Goal: Task Accomplishment & Management: Use online tool/utility

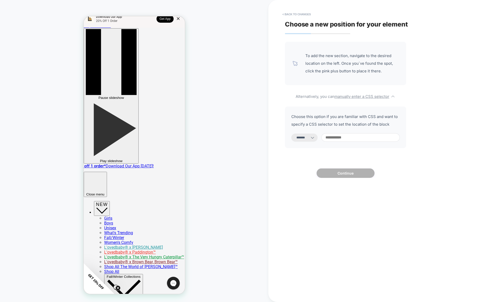
click at [349, 137] on input at bounding box center [360, 137] width 78 height 8
click at [309, 16] on button "< Back to changes" at bounding box center [297, 14] width 34 height 8
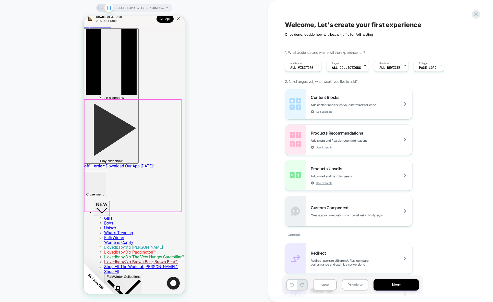
click at [86, 160] on div at bounding box center [132, 156] width 97 height 112
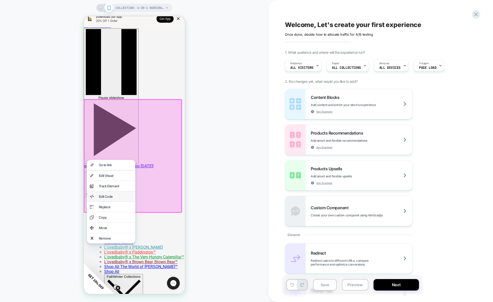
click at [112, 198] on div "Edit Code" at bounding box center [114, 197] width 33 height 4
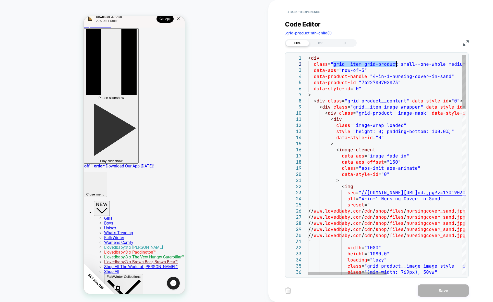
drag, startPoint x: 333, startPoint y: 67, endPoint x: 395, endPoint y: 66, distance: 62.5
drag, startPoint x: 363, startPoint y: 61, endPoint x: 395, endPoint y: 64, distance: 32.2
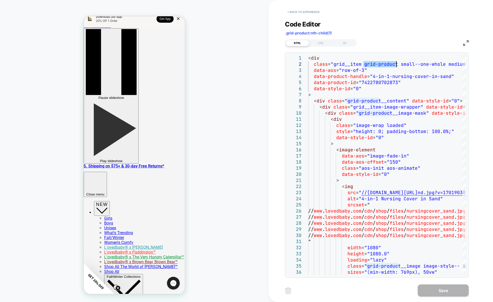
click at [295, 13] on button "< Back to experience" at bounding box center [303, 12] width 37 height 8
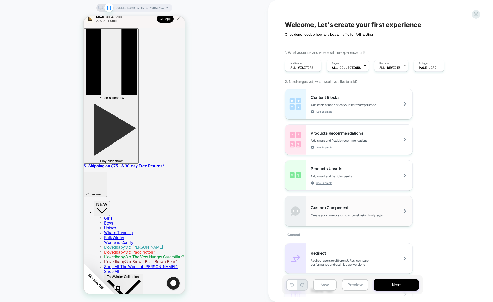
click at [363, 210] on div "Custom Component Create your own custom componet using html/css/js" at bounding box center [361, 211] width 102 height 12
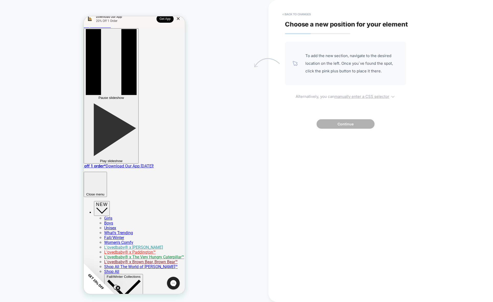
click at [363, 96] on u "manually enter a CSS selector" at bounding box center [361, 96] width 55 height 5
select select "*******"
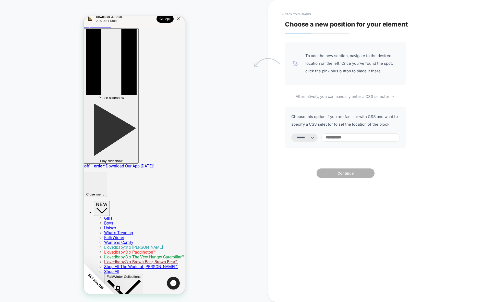
click at [335, 138] on input at bounding box center [360, 137] width 78 height 8
paste input "**********"
type input "**********"
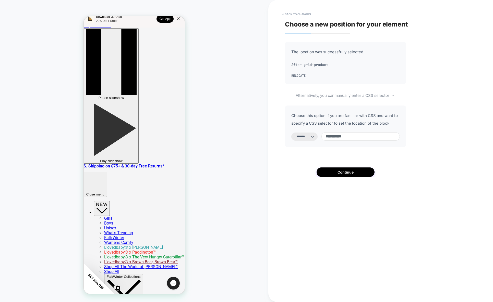
select select "*********"
type input "**********"
click at [313, 137] on select "**********" at bounding box center [304, 137] width 26 height 8
select select "*******"
click at [291, 133] on select "**********" at bounding box center [304, 137] width 26 height 8
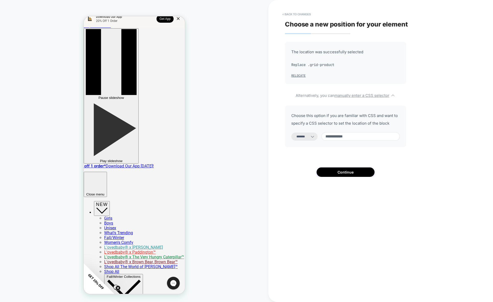
click at [363, 138] on input "**********" at bounding box center [360, 136] width 78 height 8
click at [363, 171] on button "Continue" at bounding box center [345, 172] width 58 height 9
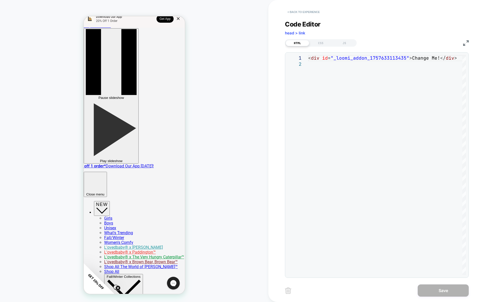
click at [300, 13] on button "< Back to experience" at bounding box center [303, 12] width 37 height 8
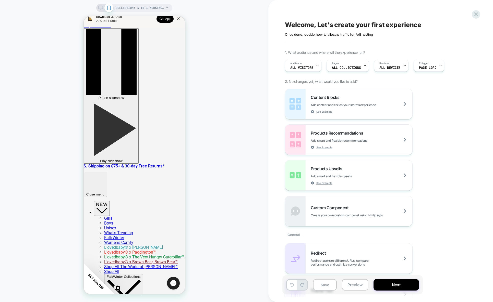
click at [363, 153] on div "Content Blocks Add content and enrich your store's experience See Example Produ…" at bounding box center [378, 158] width 186 height 138
click at [363, 149] on div "Content Blocks Add content and enrich your store's experience See Example Produ…" at bounding box center [378, 158] width 186 height 138
click at [363, 147] on div "Content Blocks Add content and enrich your store's experience See Example Produ…" at bounding box center [378, 158] width 186 height 138
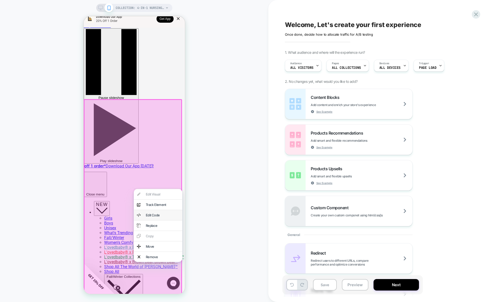
click at [170, 214] on div "Edit Code" at bounding box center [157, 215] width 48 height 10
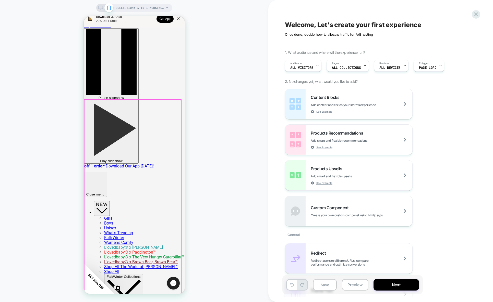
scroll to position [182, 0]
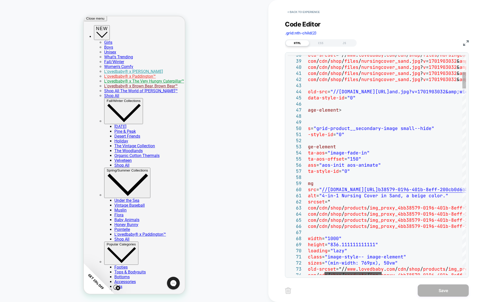
click at [363, 273] on div at bounding box center [352, 273] width 57 height 3
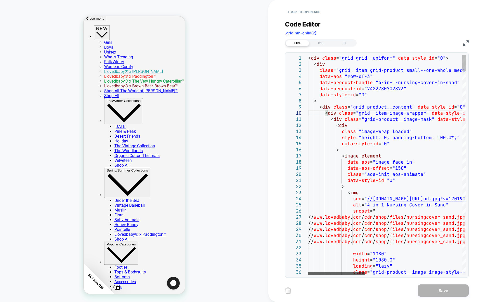
click at [351, 275] on div at bounding box center [336, 273] width 57 height 3
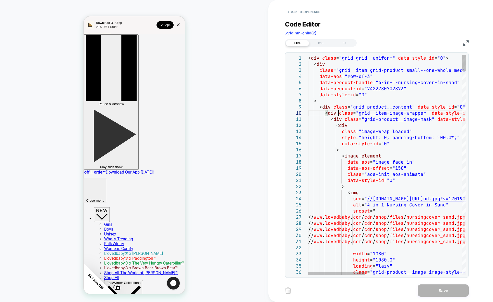
drag, startPoint x: 405, startPoint y: 71, endPoint x: 451, endPoint y: 71, distance: 46.4
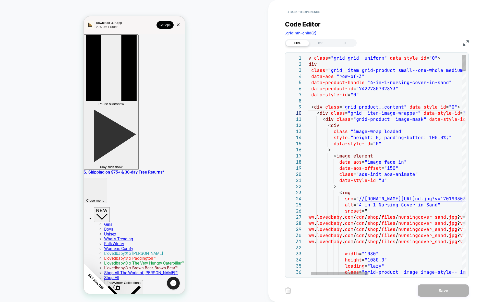
scroll to position [0, 44]
drag, startPoint x: 360, startPoint y: 72, endPoint x: 452, endPoint y: 70, distance: 91.8
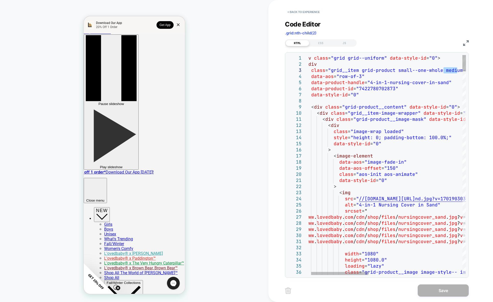
drag, startPoint x: 443, startPoint y: 70, endPoint x: 457, endPoint y: 71, distance: 13.9
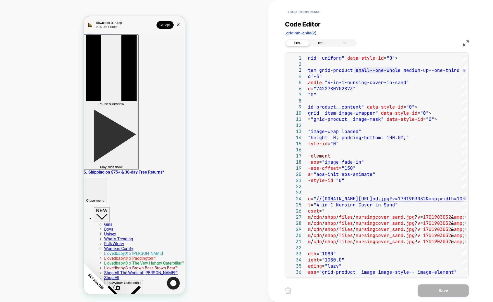
click at [323, 42] on div "CSS" at bounding box center [320, 43] width 23 height 6
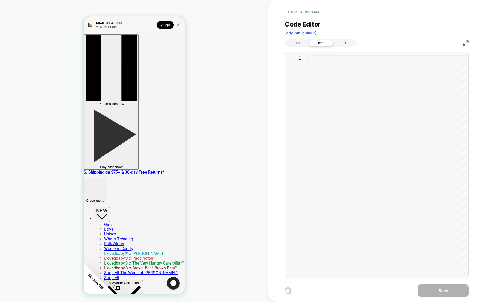
click at [340, 44] on div "JS" at bounding box center [343, 43] width 23 height 6
click at [298, 45] on div "HTML" at bounding box center [296, 43] width 23 height 6
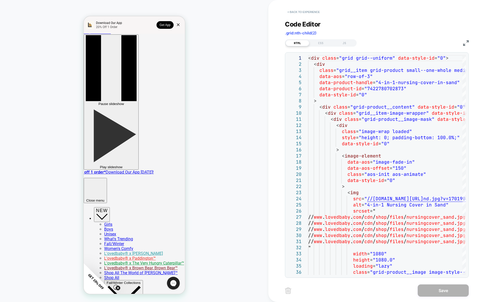
click at [308, 12] on button "< Back to experience" at bounding box center [303, 12] width 37 height 8
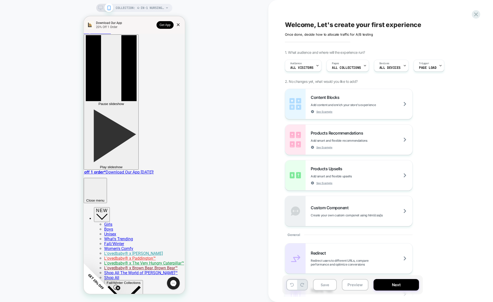
click at [363, 127] on div "Content Blocks Add content and enrich your store's experience See Example Produ…" at bounding box center [378, 158] width 186 height 138
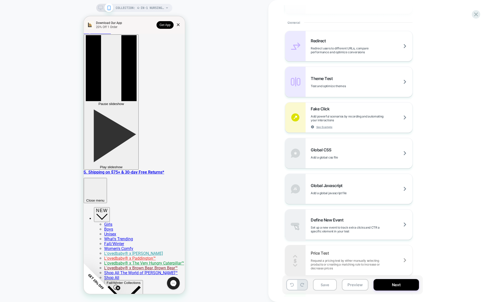
scroll to position [267, 0]
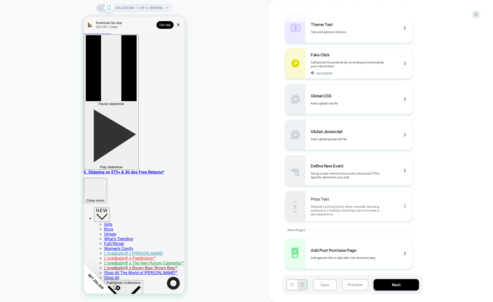
click at [363, 167] on div "Redirect Redirect users to different URLs, compare performance and optimize con…" at bounding box center [378, 99] width 186 height 245
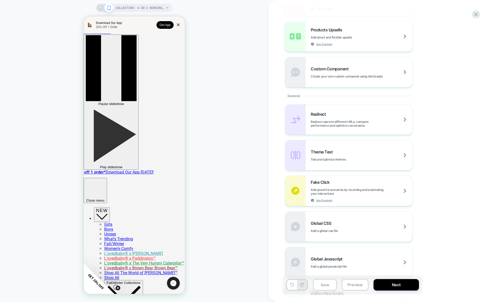
scroll to position [11, 0]
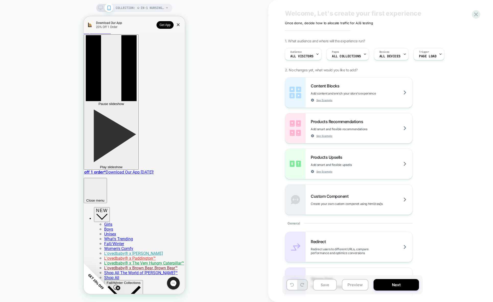
click at [363, 173] on div "Content Blocks Add content and enrich your store's experience See Example Produ…" at bounding box center [378, 146] width 186 height 138
click at [363, 98] on div "Content Blocks Add content and enrich your store's experience See Example Produ…" at bounding box center [378, 146] width 186 height 138
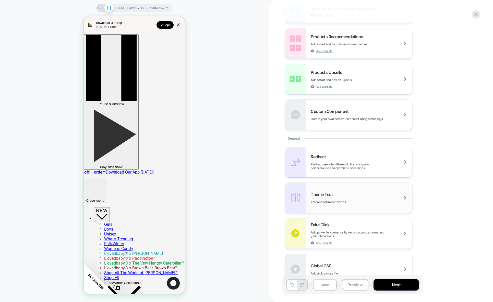
scroll to position [0, 0]
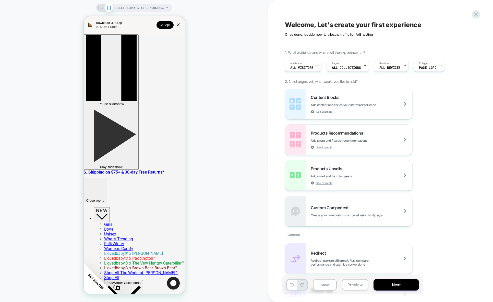
click at [166, 7] on icon at bounding box center [166, 7] width 3 height 3
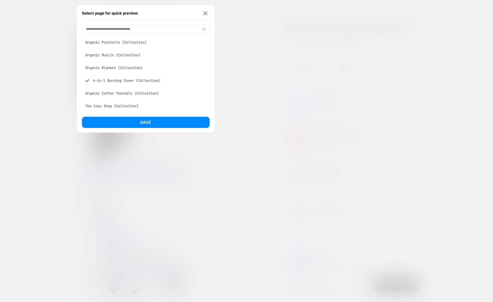
click at [157, 30] on input at bounding box center [146, 29] width 128 height 9
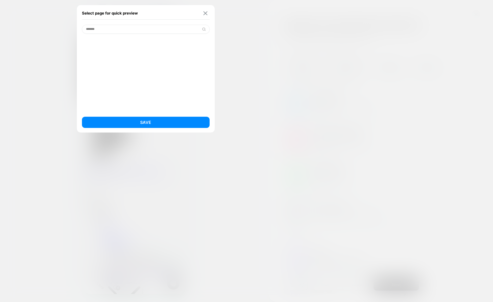
type input "*******"
click at [205, 14] on img at bounding box center [205, 13] width 4 height 4
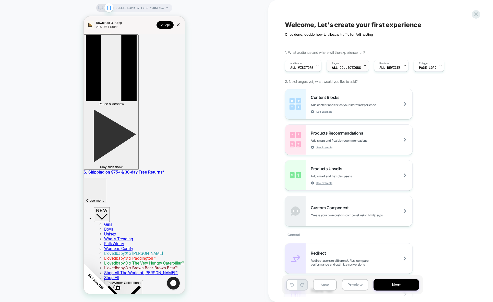
click at [355, 67] on span "ALL COLLECTIONS" at bounding box center [346, 68] width 29 height 4
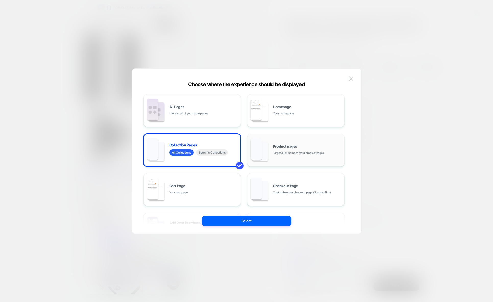
click at [274, 157] on div "Product pages Target all or some of your product pages" at bounding box center [296, 150] width 92 height 28
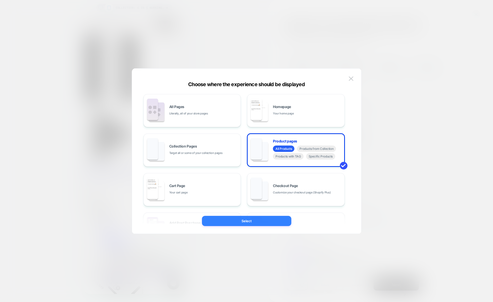
click at [280, 225] on button "Select" at bounding box center [246, 221] width 89 height 10
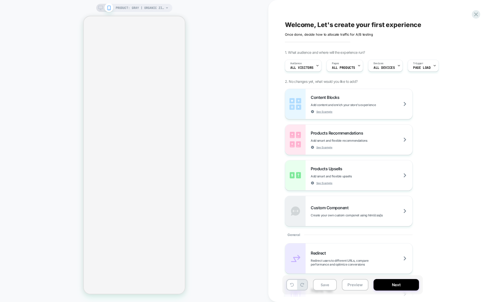
select select "**********"
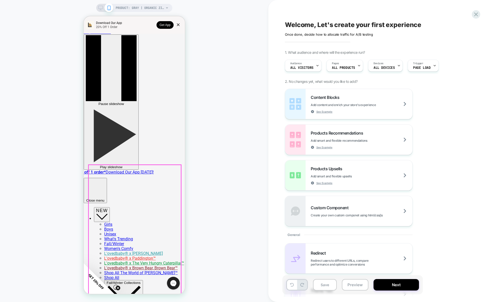
scroll to position [85, 0]
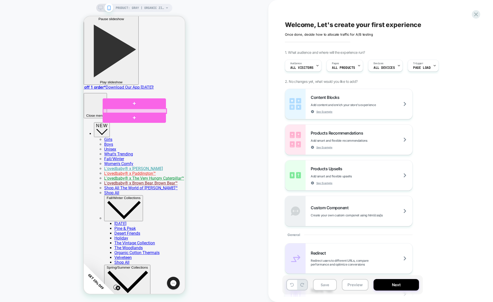
click at [162, 111] on div at bounding box center [134, 111] width 63 height 5
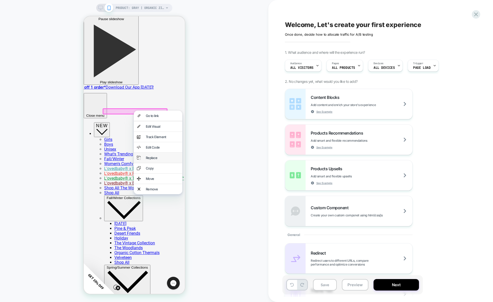
click at [163, 163] on div "Replace" at bounding box center [157, 158] width 48 height 10
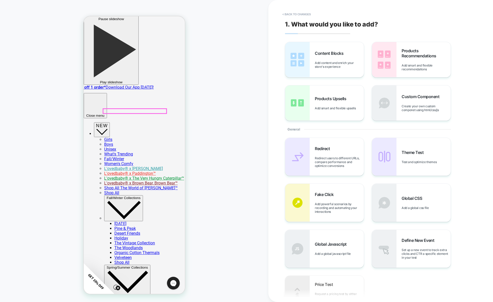
scroll to position [48, 0]
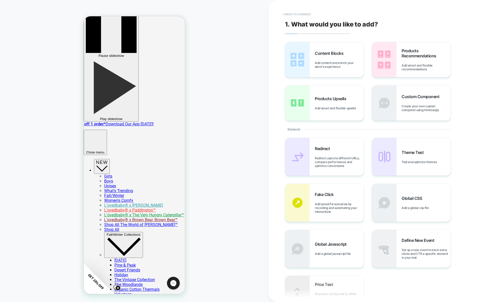
click at [304, 11] on button "< Back to changes" at bounding box center [297, 14] width 34 height 8
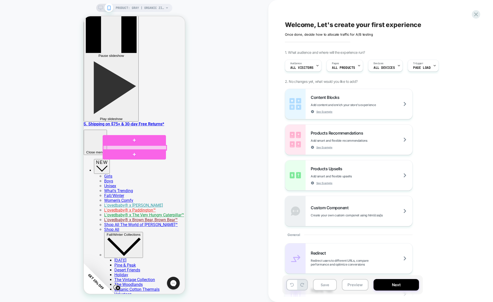
click at [161, 148] on div at bounding box center [134, 148] width 63 height 5
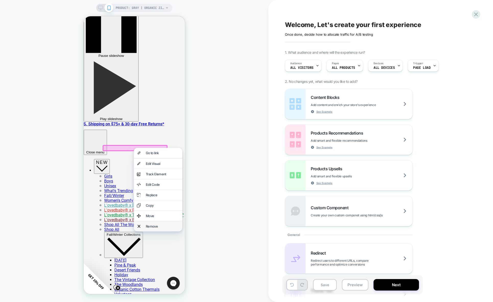
click at [167, 229] on div "Remove" at bounding box center [161, 226] width 33 height 4
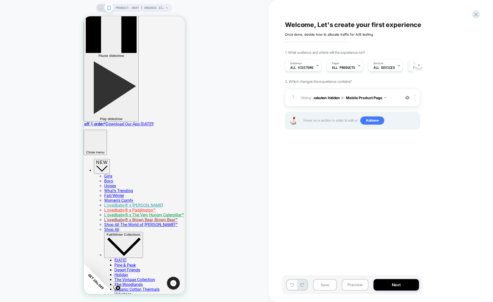
scroll to position [0, 8]
click at [363, 282] on button "Next" at bounding box center [395, 284] width 45 height 11
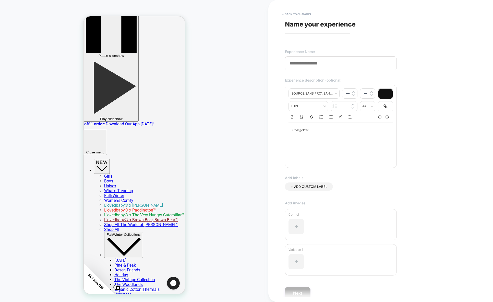
click at [324, 62] on input at bounding box center [341, 63] width 112 height 14
type input "**********"
click at [332, 142] on div at bounding box center [340, 143] width 105 height 41
click at [332, 136] on div at bounding box center [340, 130] width 105 height 15
type input "****"
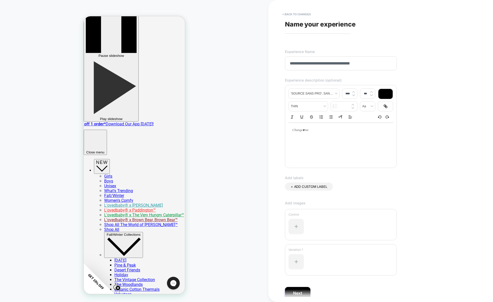
drag, startPoint x: 382, startPoint y: 60, endPoint x: 281, endPoint y: 66, distance: 101.5
click at [281, 66] on div "**********" at bounding box center [380, 151] width 224 height 302
click at [322, 134] on div at bounding box center [340, 130] width 105 height 15
click at [349, 181] on div "**********" at bounding box center [377, 151] width 191 height 292
click at [327, 187] on div "+ ADD CUSTOM LABEL" at bounding box center [309, 187] width 48 height 8
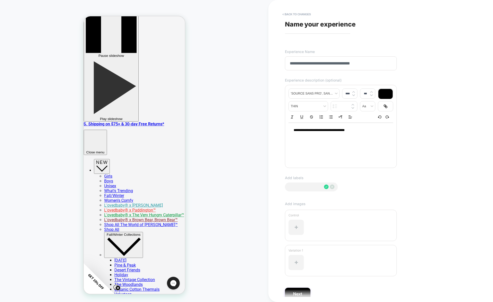
click at [305, 186] on input at bounding box center [306, 187] width 31 height 4
type input "***"
click at [326, 187] on icon at bounding box center [326, 187] width 5 height 5
click at [362, 185] on div "+ ADD CUSTOM LABEL App" at bounding box center [378, 192] width 186 height 18
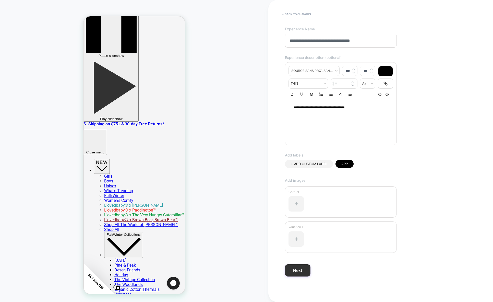
click at [306, 269] on button "Next" at bounding box center [298, 270] width 26 height 12
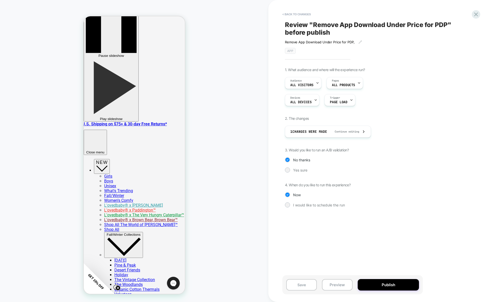
click at [340, 150] on span "3. Would you like to run an A/B validation?" at bounding box center [317, 150] width 64 height 4
click at [363, 283] on button "Publish" at bounding box center [387, 284] width 61 height 11
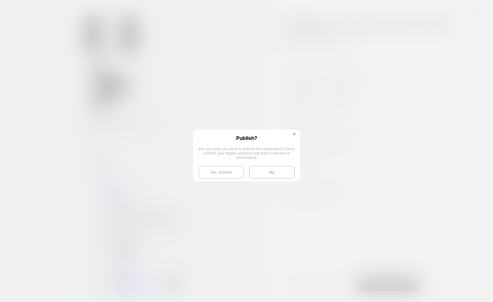
click at [227, 175] on button "Yes, Publish" at bounding box center [220, 172] width 45 height 13
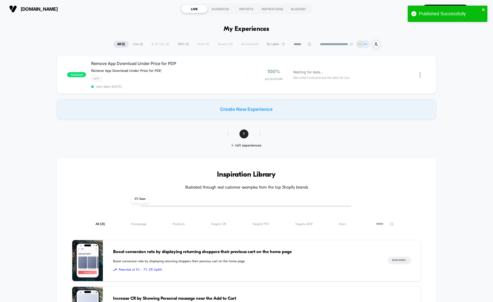
drag, startPoint x: 483, startPoint y: 11, endPoint x: 477, endPoint y: 46, distance: 35.5
click at [363, 11] on icon "close" at bounding box center [483, 10] width 4 height 4
click at [363, 79] on div "published Remove App Download Under Price for PDP Remove App Download Under Pri…" at bounding box center [246, 88] width 493 height 64
click at [233, 113] on div "Create New Experience" at bounding box center [246, 109] width 379 height 20
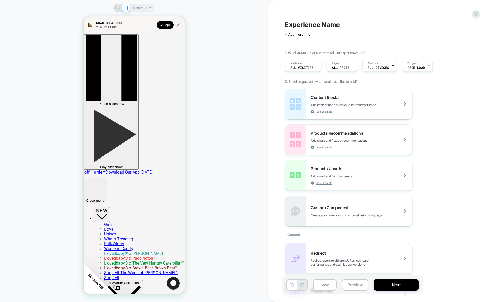
drag, startPoint x: 443, startPoint y: 126, endPoint x: 267, endPoint y: 132, distance: 176.1
click at [363, 126] on div "Content Blocks Add content and enrich your store's experience See Example Produ…" at bounding box center [378, 158] width 186 height 138
click at [118, 9] on rect at bounding box center [117, 7] width 4 height 3
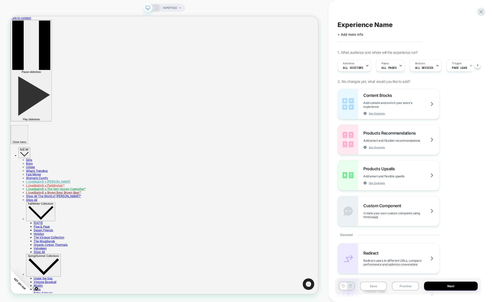
click at [363, 67] on icon at bounding box center [400, 65] width 3 height 3
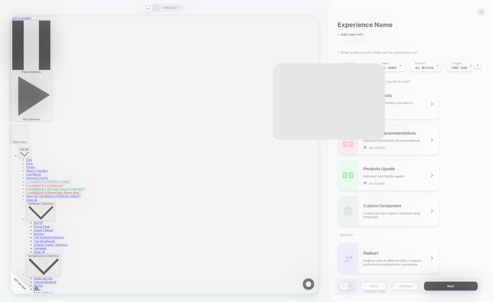
scroll to position [0, 0]
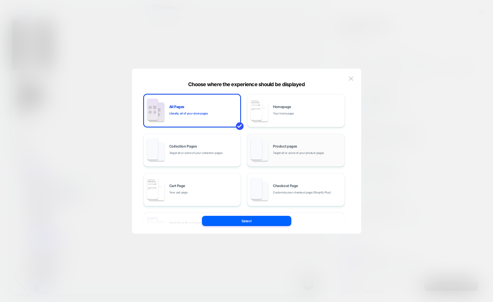
click at [273, 145] on span "Product pages" at bounding box center [285, 147] width 24 height 4
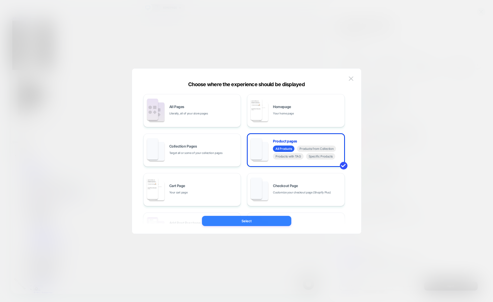
click at [265, 220] on button "Select" at bounding box center [246, 221] width 89 height 10
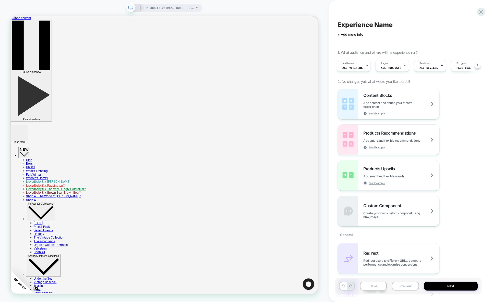
scroll to position [0, 0]
click at [282, 127] on div at bounding box center [264, 125] width 69 height 5
click at [314, 223] on div "Remove" at bounding box center [311, 220] width 31 height 5
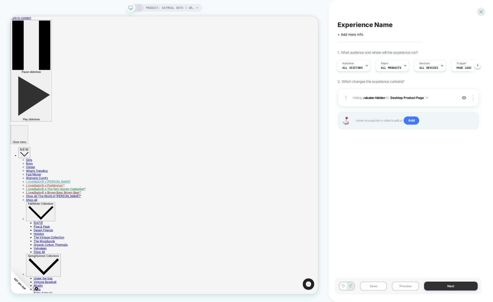
click at [363, 282] on button "Next" at bounding box center [451, 286] width 54 height 9
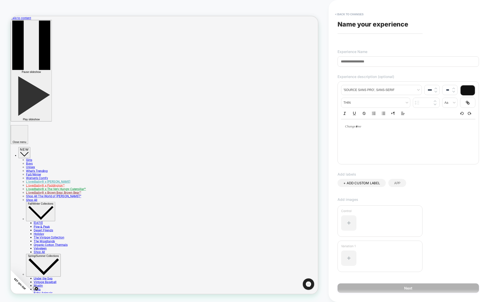
click at [361, 59] on input at bounding box center [407, 61] width 141 height 10
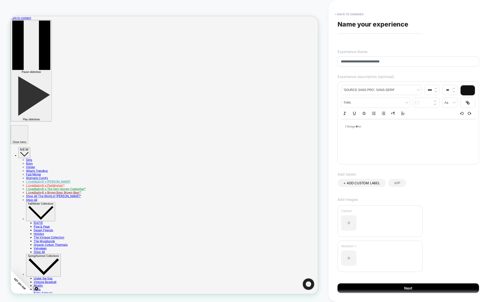
type input "**********"
click at [363, 183] on span "App" at bounding box center [397, 183] width 6 height 4
click at [363, 200] on span "Add images" at bounding box center [407, 199] width 141 height 4
click at [363, 141] on div at bounding box center [408, 139] width 134 height 41
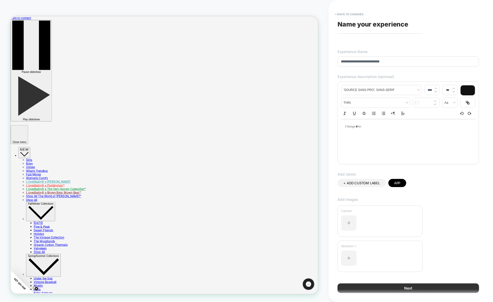
click at [363, 289] on button "Next" at bounding box center [407, 288] width 141 height 9
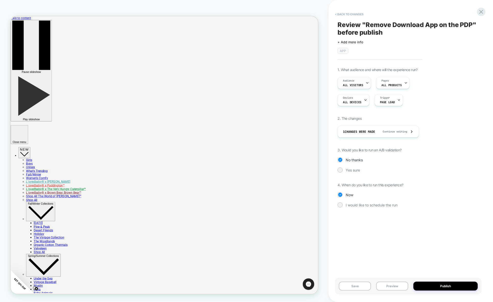
click at [353, 86] on span "All Visitors" at bounding box center [353, 85] width 20 height 4
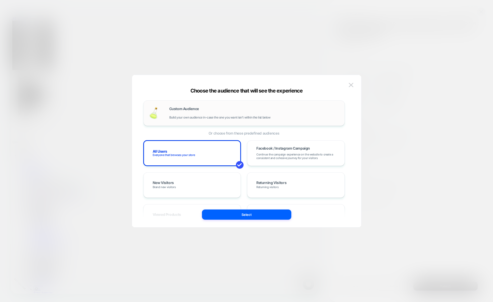
click at [264, 111] on div "Custom Audience Build your own audience in-case the one you want isn't within t…" at bounding box center [254, 113] width 170 height 12
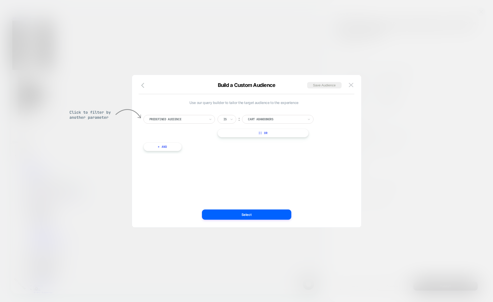
click at [207, 118] on div "Predefined Audience" at bounding box center [178, 119] width 71 height 9
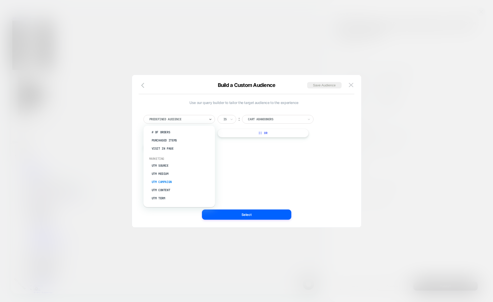
scroll to position [222, 0]
click at [166, 174] on div "Country" at bounding box center [181, 173] width 66 height 8
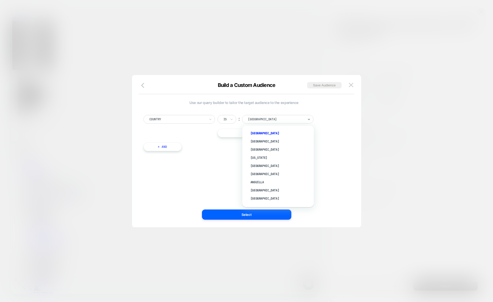
click at [285, 120] on div at bounding box center [276, 119] width 56 height 5
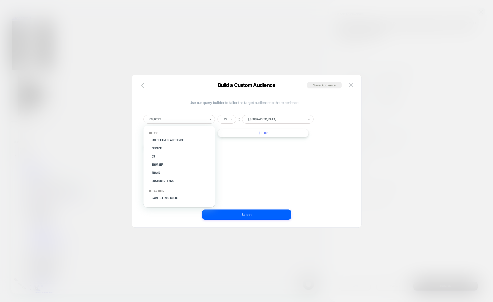
click at [179, 120] on div at bounding box center [177, 119] width 56 height 5
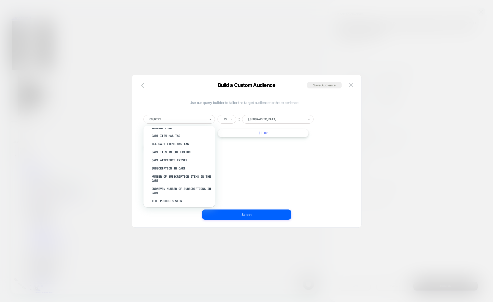
scroll to position [0, 0]
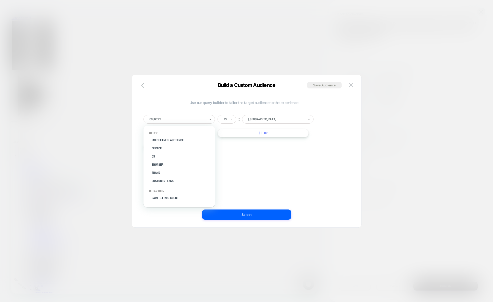
click at [235, 144] on div "option OS focused, 3 of 31. 31 results available. Use Up and Down to choose opt…" at bounding box center [244, 130] width 206 height 46
click at [141, 85] on icon "button" at bounding box center [144, 85] width 6 height 6
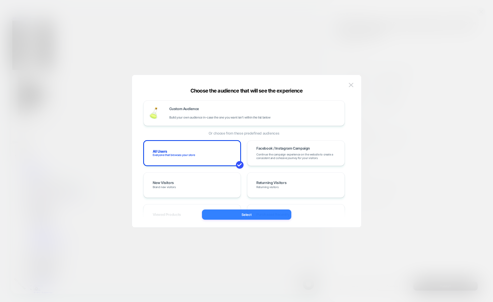
click at [266, 215] on button "Select" at bounding box center [246, 215] width 89 height 10
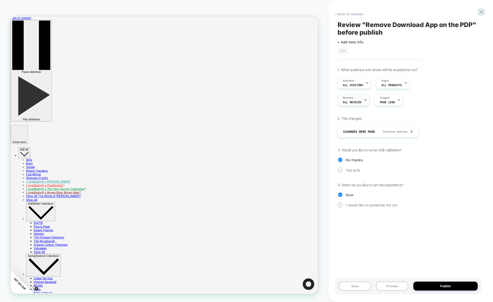
click at [357, 101] on span "ALL DEVICES" at bounding box center [352, 102] width 18 height 4
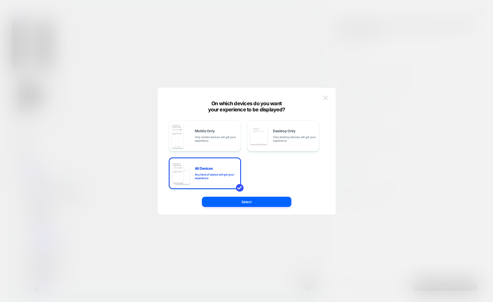
click at [324, 100] on img at bounding box center [325, 98] width 5 height 4
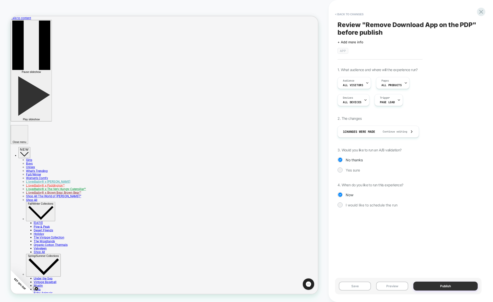
click at [363, 287] on button "Publish" at bounding box center [445, 286] width 64 height 9
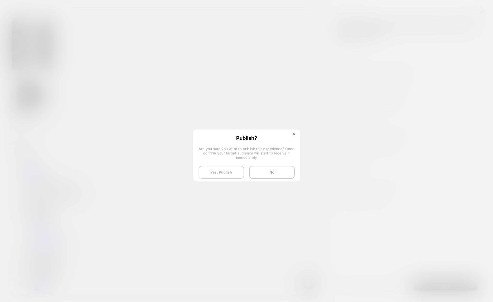
click at [229, 175] on button "Yes, Publish" at bounding box center [220, 172] width 45 height 13
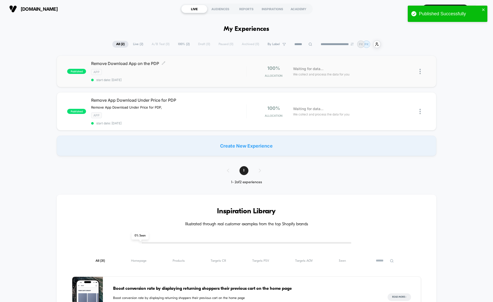
click at [145, 65] on span "Remove Download App on the PDP Click to edit experience details" at bounding box center [168, 63] width 155 height 5
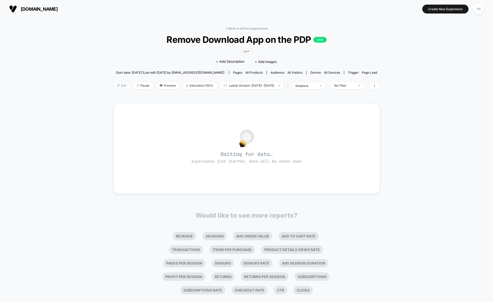
click at [117, 86] on img at bounding box center [118, 85] width 3 height 3
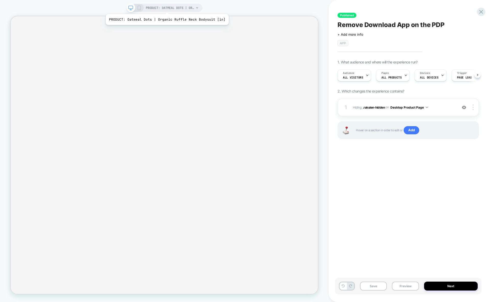
scroll to position [0, 0]
click at [166, 8] on span "PRODUCT: Oatmeal Dots | Organic Ruffle Neck Bodysuit [in]" at bounding box center [170, 8] width 48 height 8
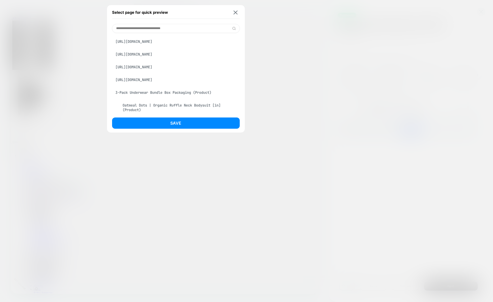
scroll to position [0, 0]
